Goal: Information Seeking & Learning: Learn about a topic

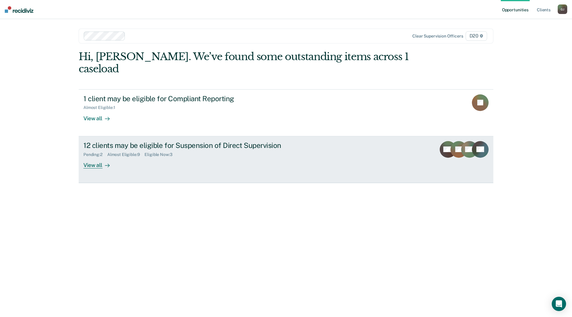
click at [189, 150] on div "12 clients may be eligible for Suspension of Direct Supervision Pending : 2 Alm…" at bounding box center [194, 154] width 223 height 27
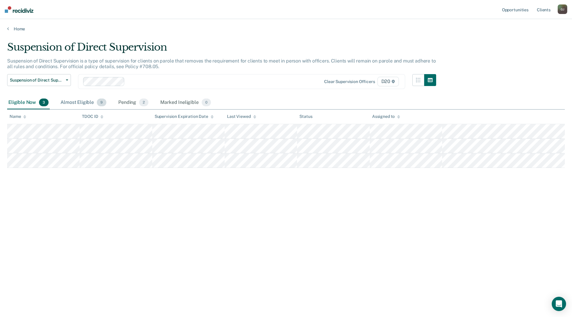
click at [77, 100] on div "Almost Eligible 9" at bounding box center [83, 102] width 48 height 13
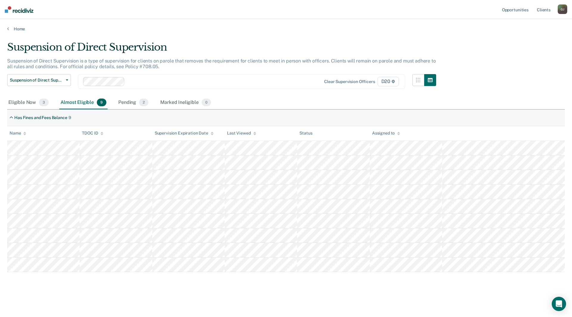
click at [250, 295] on main "Suspension of Direct Supervision Suspension of Direct Supervision is a type of …" at bounding box center [286, 174] width 572 height 284
click at [167, 294] on main "Suspension of Direct Supervision Suspension of Direct Supervision is a type of …" at bounding box center [286, 174] width 572 height 284
click at [231, 301] on main "Suspension of Direct Supervision Suspension of Direct Supervision is a type of …" at bounding box center [286, 174] width 572 height 284
click at [320, 285] on div "Suspension of Direct Supervision Suspension of Direct Supervision is a type of …" at bounding box center [286, 166] width 558 height 250
click at [127, 104] on div "Pending 2" at bounding box center [133, 102] width 32 height 13
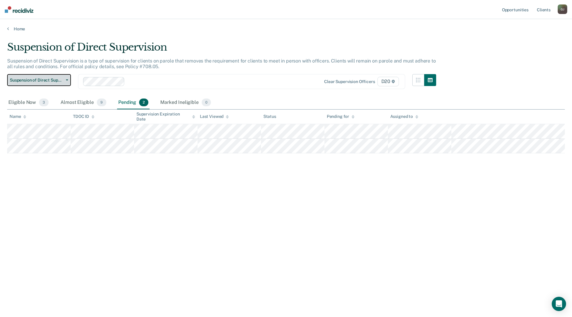
click at [48, 80] on span "Suspension of Direct Supervision" at bounding box center [37, 80] width 54 height 5
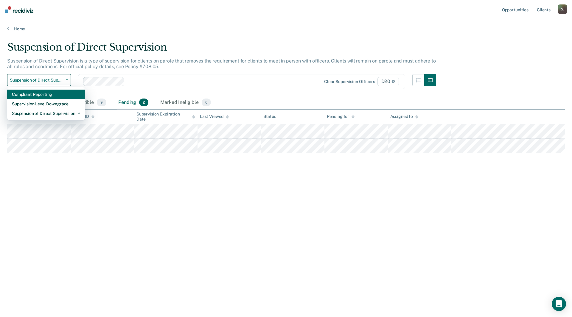
click at [42, 94] on div "Compliant Reporting" at bounding box center [46, 95] width 68 height 10
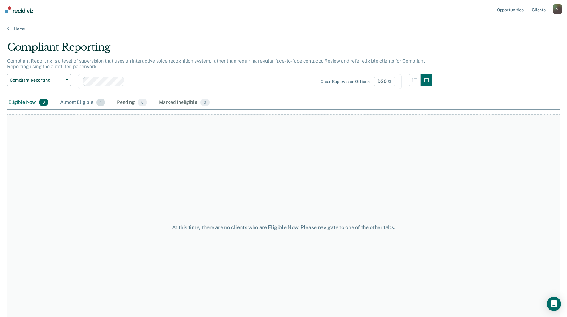
click at [71, 105] on div "Almost Eligible 1" at bounding box center [82, 102] width 47 height 13
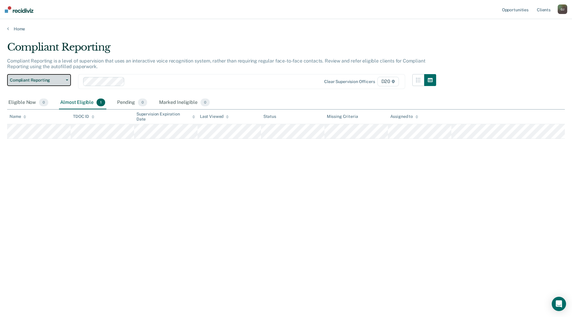
click at [38, 82] on span "Compliant Reporting" at bounding box center [37, 80] width 54 height 5
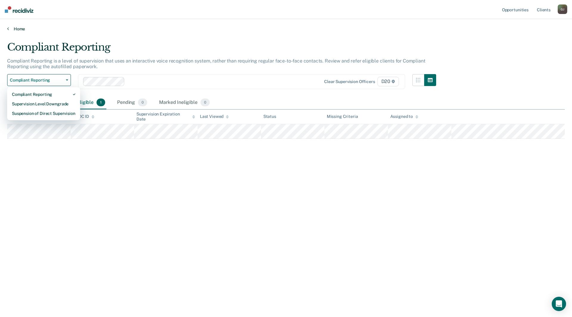
click at [22, 30] on link "Home" at bounding box center [286, 28] width 558 height 5
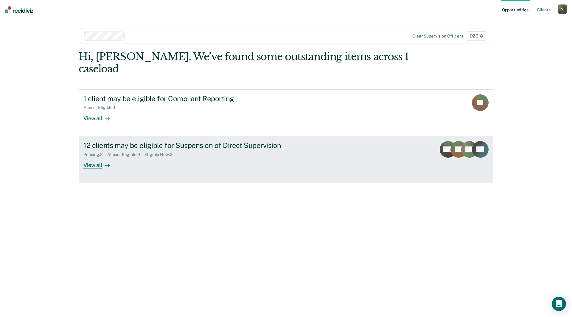
click at [243, 150] on div "Pending : 2 Almost Eligible : 9 Eligible Now : 3" at bounding box center [187, 153] width 209 height 7
